Goal: Navigation & Orientation: Find specific page/section

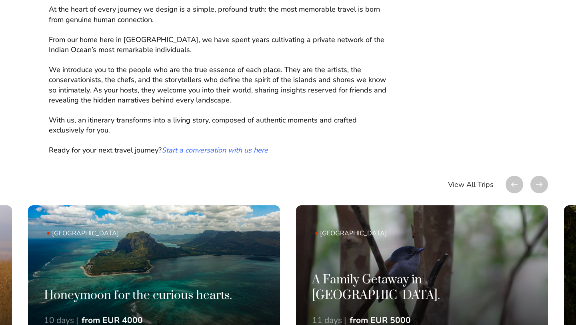
scroll to position [493, 0]
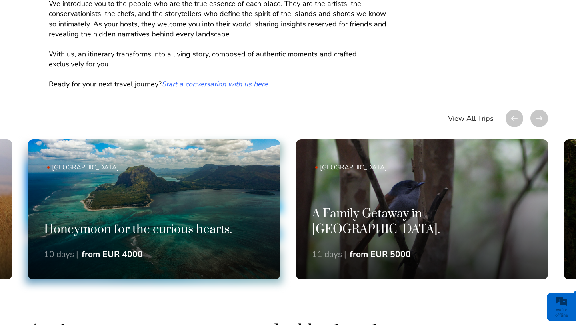
click at [207, 204] on link "Mauritius Honeymoon for the curious hearts. 10 days | from EUR 4000" at bounding box center [154, 209] width 252 height 140
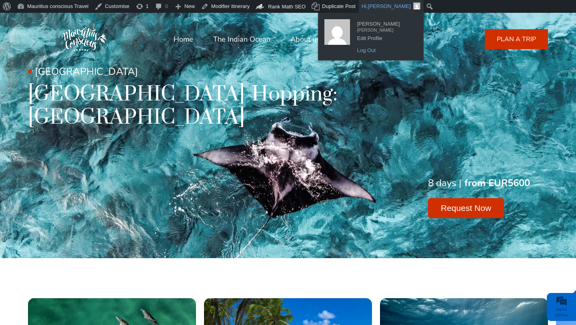
click at [370, 48] on link "Log Out" at bounding box center [385, 50] width 64 height 10
